Goal: Check status

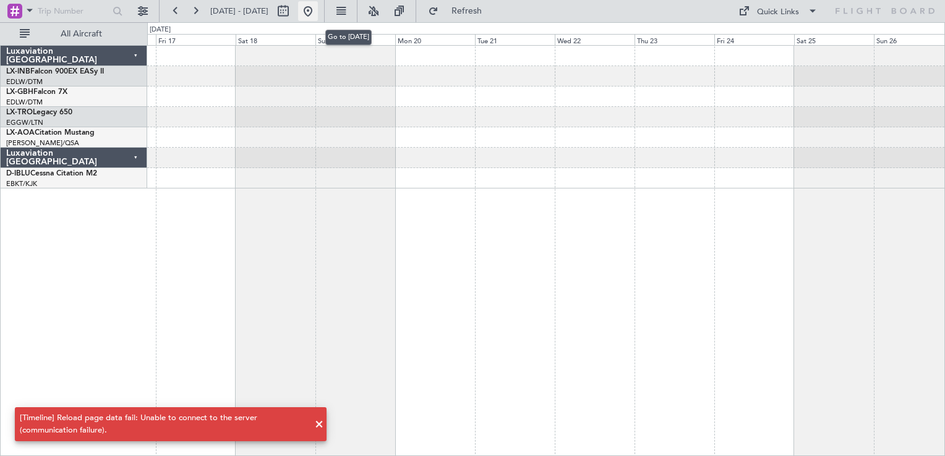
click at [318, 11] on button at bounding box center [308, 11] width 20 height 20
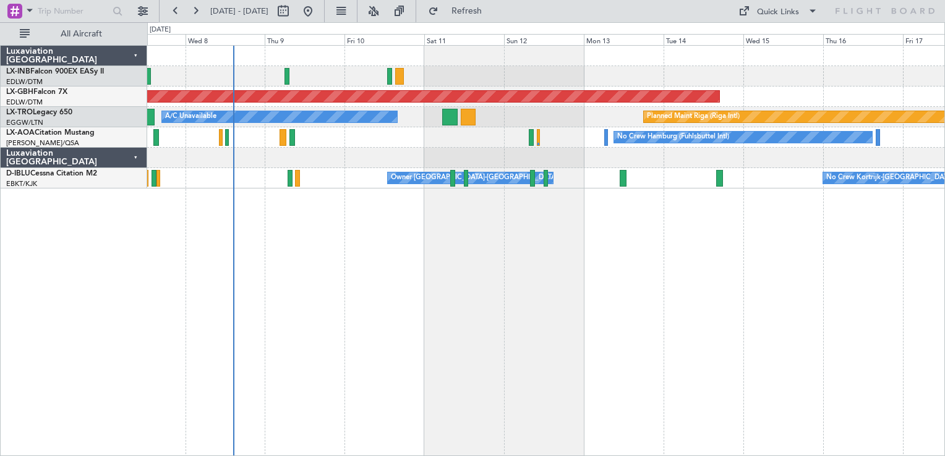
click at [445, 293] on div "Planned Maint Nurnberg A/C Unavailable Planned Maint [GEOGRAPHIC_DATA] (Riga In…" at bounding box center [546, 250] width 798 height 411
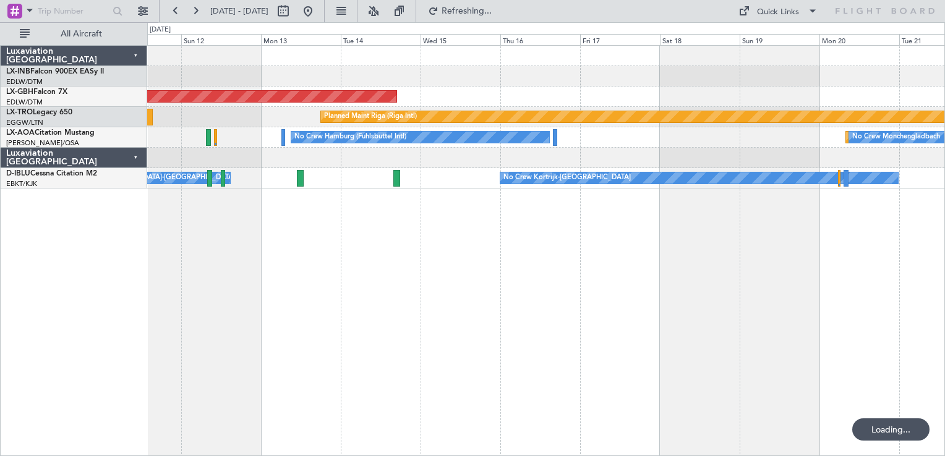
click at [257, 293] on div "Planned Maint Nurnberg Planned Maint [GEOGRAPHIC_DATA] (Riga Intl) A/C Unavaila…" at bounding box center [546, 250] width 798 height 411
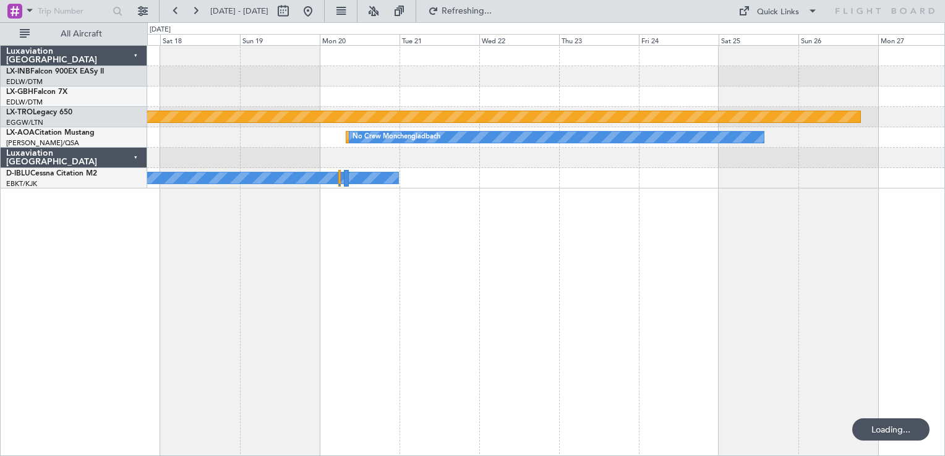
click at [404, 310] on div "Planned Maint Riga (Riga Intl) Planned Maint [GEOGRAPHIC_DATA] No Crew [GEOGRAP…" at bounding box center [546, 250] width 798 height 411
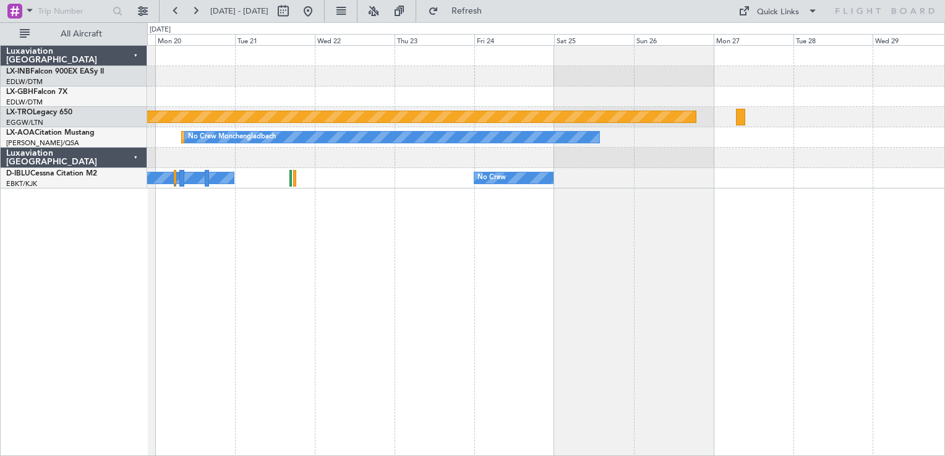
click at [383, 286] on div "Planned Maint Riga (Riga Intl) Planned Maint [GEOGRAPHIC_DATA] No Crew [GEOGRAP…" at bounding box center [546, 250] width 798 height 411
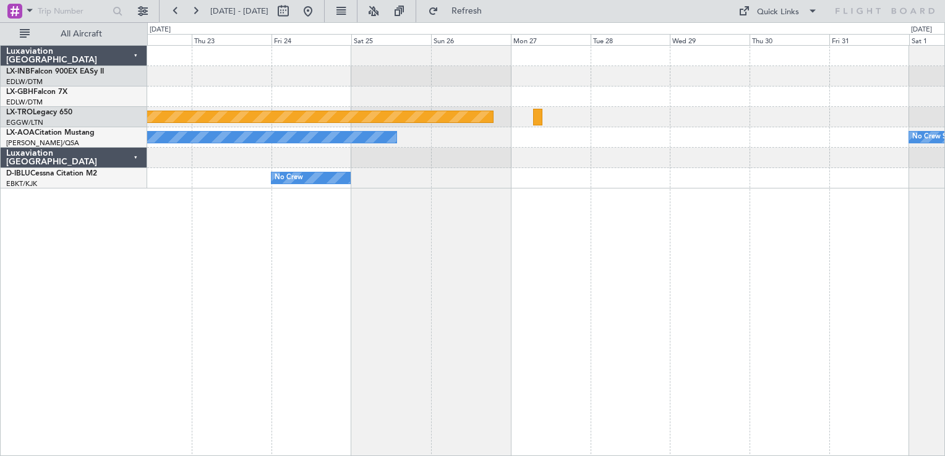
click at [305, 320] on div "Planned Maint Nurnberg Planned Maint [GEOGRAPHIC_DATA] (Riga Intl) Planned Main…" at bounding box center [546, 250] width 798 height 411
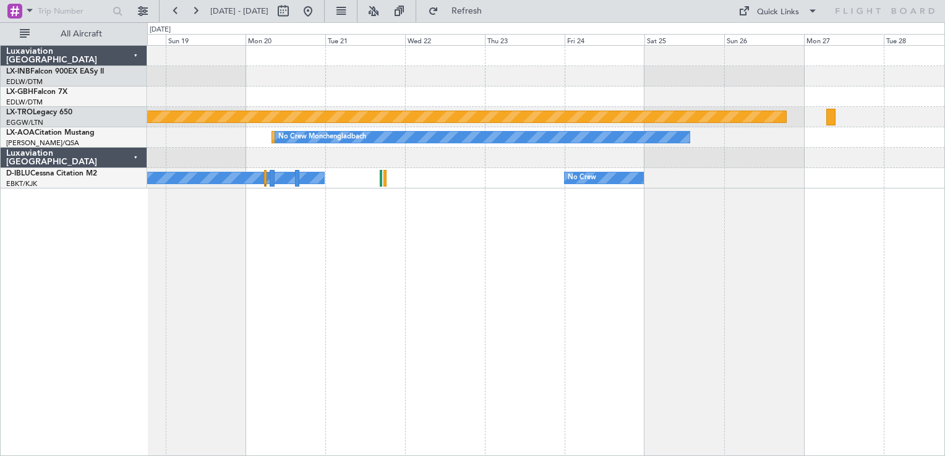
click at [757, 229] on div "Planned Maint Riga (Riga Intl) Planned Maint [GEOGRAPHIC_DATA] No Crew [GEOGRAP…" at bounding box center [546, 250] width 798 height 411
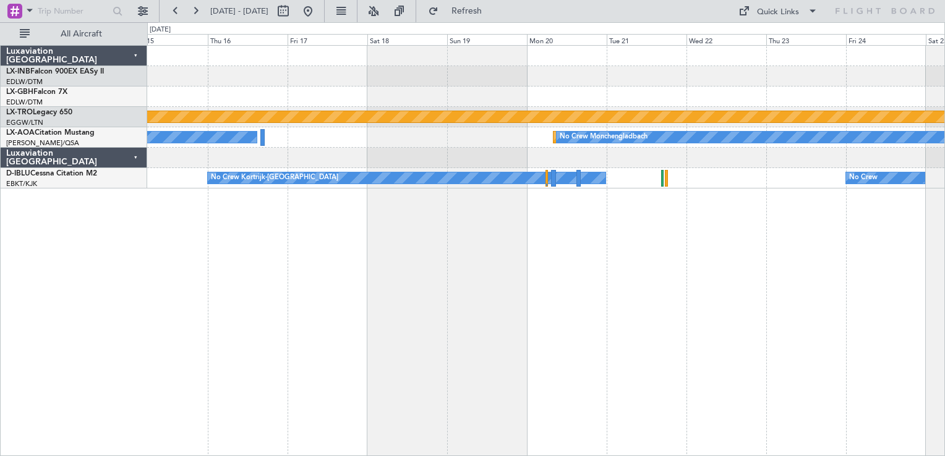
click at [723, 226] on div "Planned Maint Nurnberg Planned Maint [GEOGRAPHIC_DATA] (Riga Intl) Planned Main…" at bounding box center [546, 250] width 798 height 411
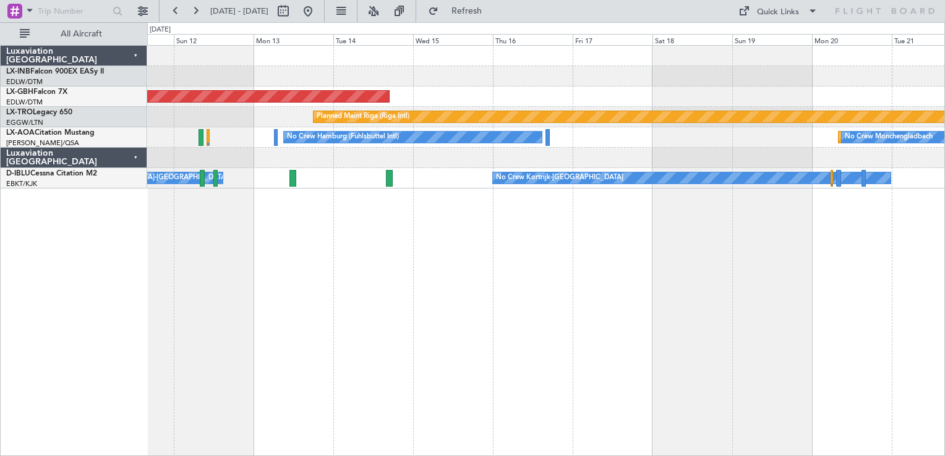
click at [537, 278] on div "Planned Maint Nurnberg Planned Maint [GEOGRAPHIC_DATA] (Riga Intl) A/C Unavaila…" at bounding box center [546, 250] width 798 height 411
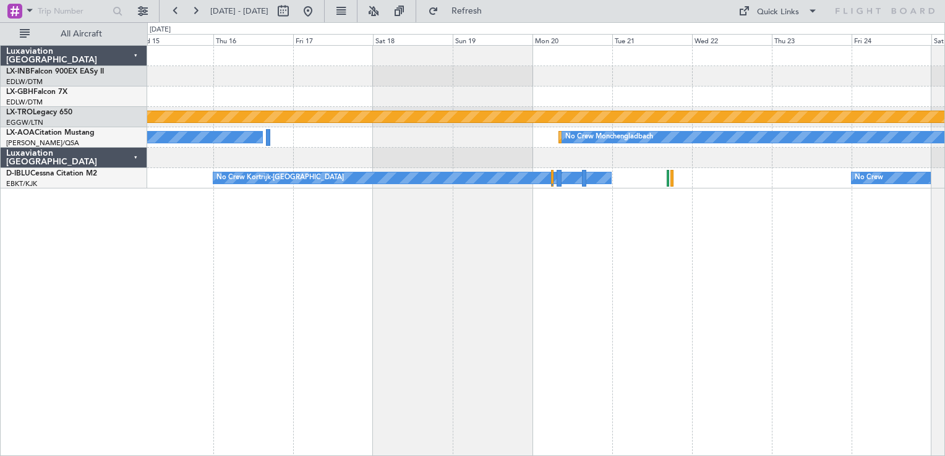
click at [410, 273] on div "Planned Maint Nurnberg Planned Maint [GEOGRAPHIC_DATA] (Riga Intl) Planned Main…" at bounding box center [546, 250] width 798 height 411
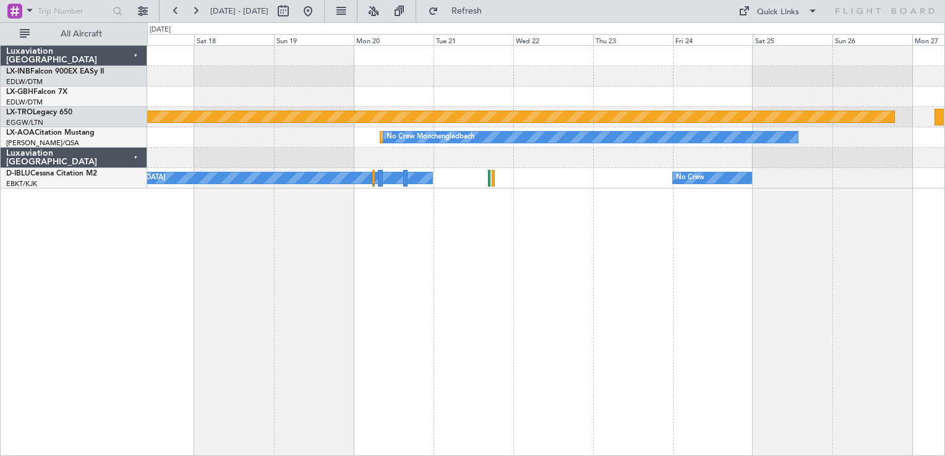
click at [470, 289] on div "Planned Maint Riga (Riga Intl) Planned Maint [GEOGRAPHIC_DATA] No Crew [GEOGRAP…" at bounding box center [546, 250] width 798 height 411
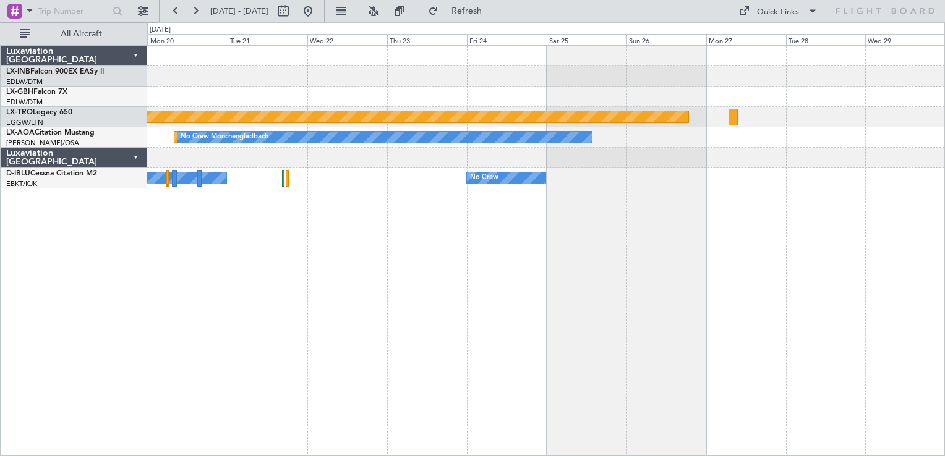
click at [501, 295] on div "Planned Maint Riga (Riga Intl) Planned Maint [GEOGRAPHIC_DATA] No Crew [GEOGRAP…" at bounding box center [546, 250] width 798 height 411
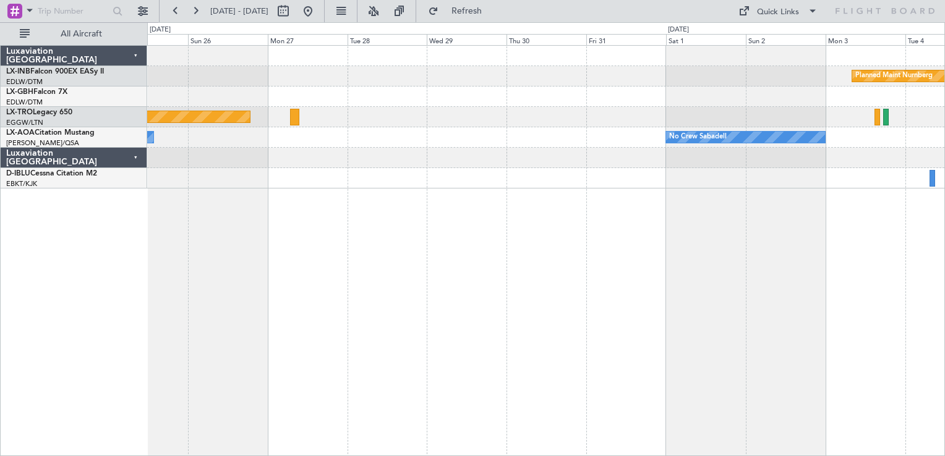
click at [262, 326] on div "Planned Maint Nurnberg Planned Maint [GEOGRAPHIC_DATA] (Riga Intl) No Crew [GEO…" at bounding box center [546, 250] width 798 height 411
click at [345, 187] on div "No Crew Planned Maint [GEOGRAPHIC_DATA] ([GEOGRAPHIC_DATA])" at bounding box center [545, 178] width 797 height 20
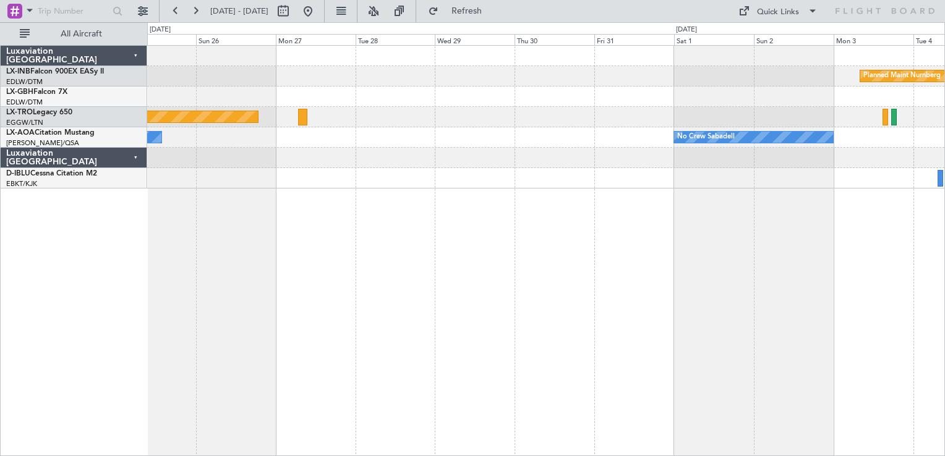
click at [320, 241] on div "Planned Maint Nurnberg Planned Maint [GEOGRAPHIC_DATA] (Riga Intl) No Crew [GEO…" at bounding box center [546, 250] width 798 height 411
